Goal: Information Seeking & Learning: Learn about a topic

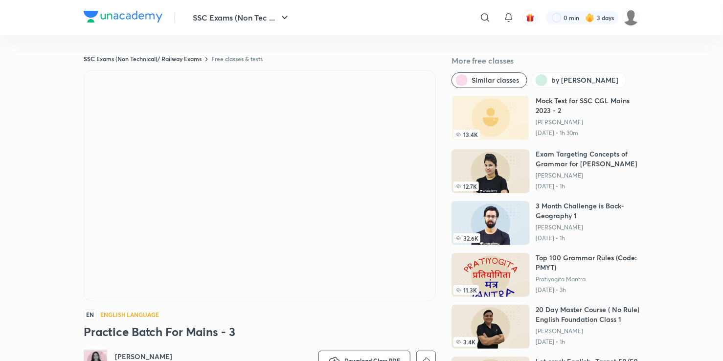
click at [512, 105] on ellipse at bounding box center [509, 105] width 30 height 31
